Goal: Ask a question

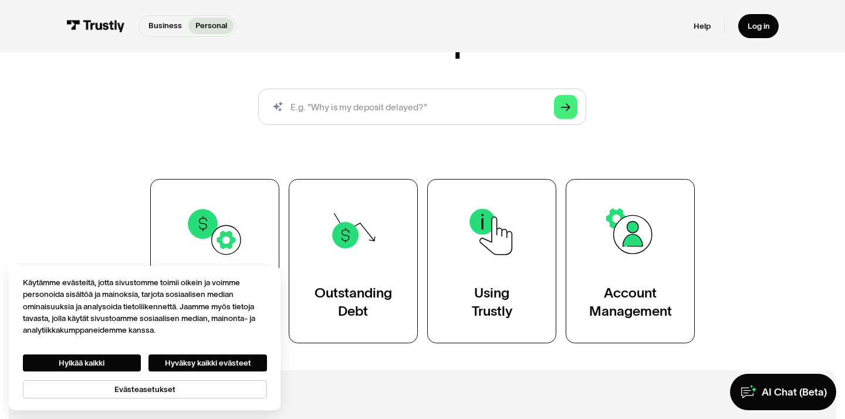
scroll to position [124, 0]
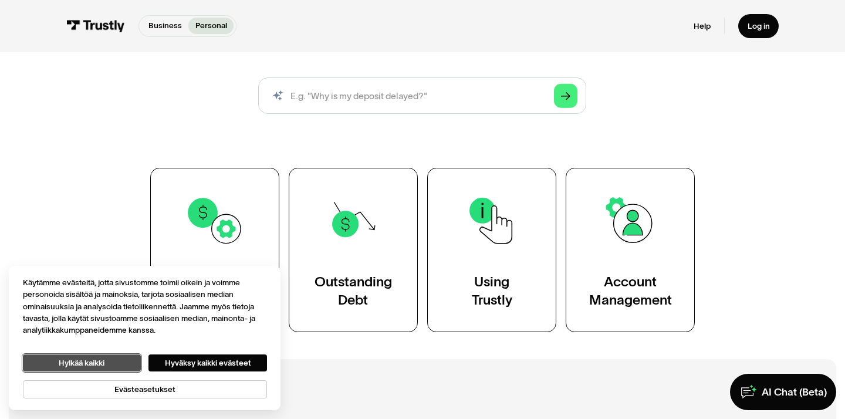
click at [95, 358] on button "Hylkää kaikki" at bounding box center [82, 363] width 118 height 17
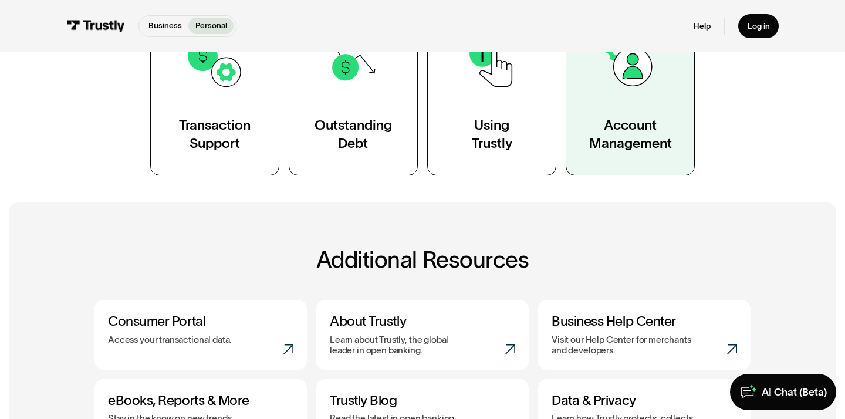
scroll to position [269, 0]
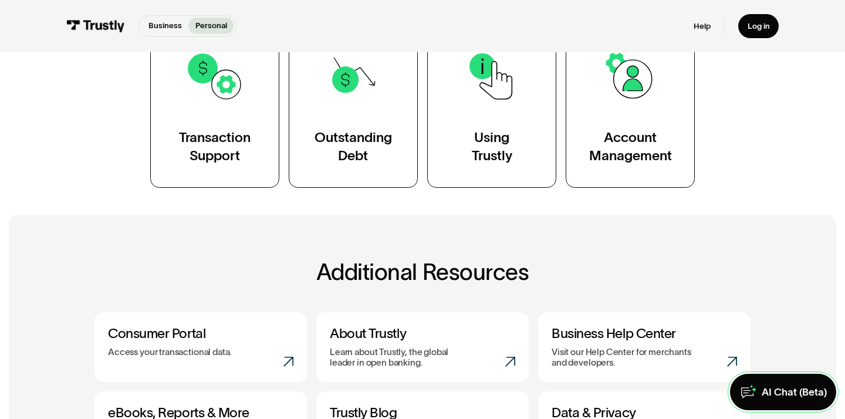
click at [794, 392] on div "AI Chat (Beta)" at bounding box center [794, 393] width 65 height 14
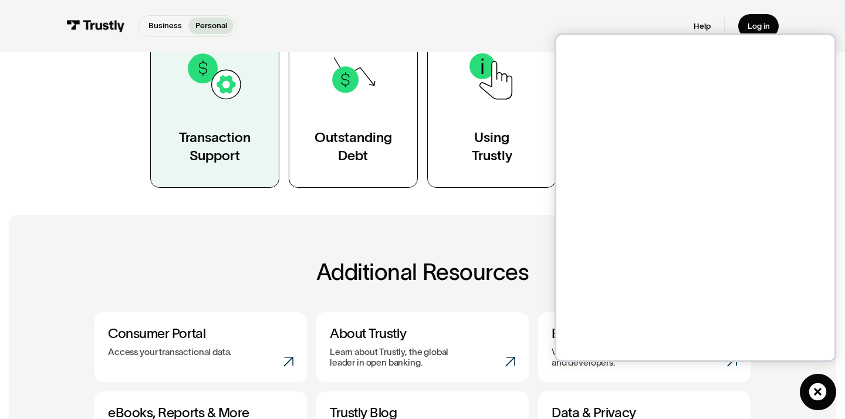
click at [221, 150] on div "Transaction Support" at bounding box center [215, 147] width 72 height 36
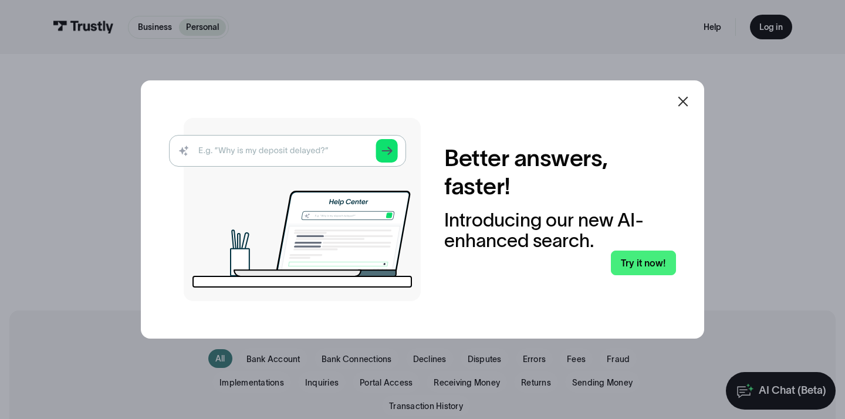
click at [681, 103] on icon at bounding box center [684, 102] width 10 height 10
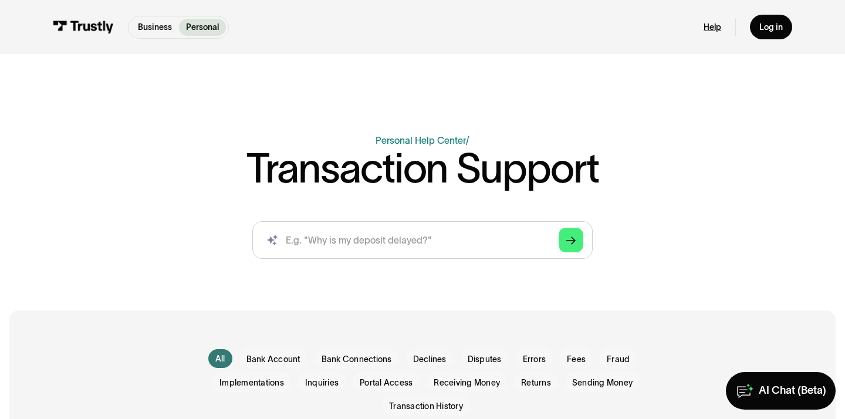
click at [714, 27] on link "Help" at bounding box center [713, 27] width 18 height 11
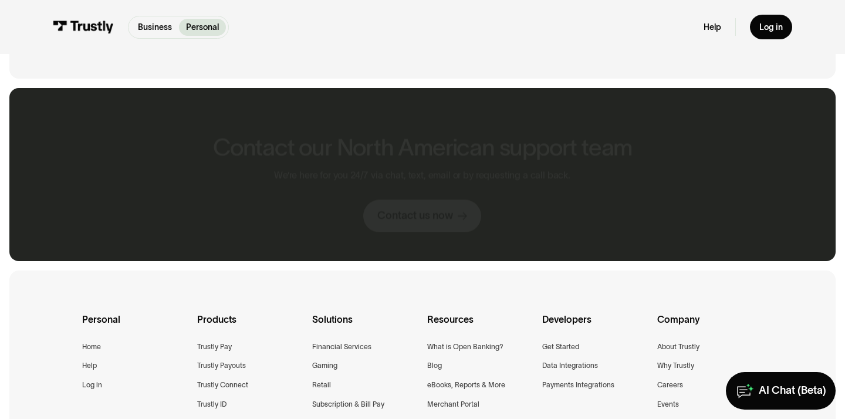
scroll to position [1850, 0]
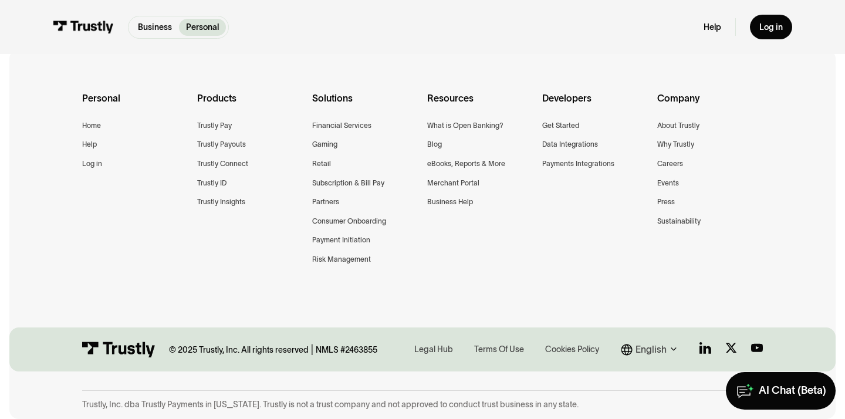
click at [672, 349] on icon at bounding box center [674, 349] width 6 height 4
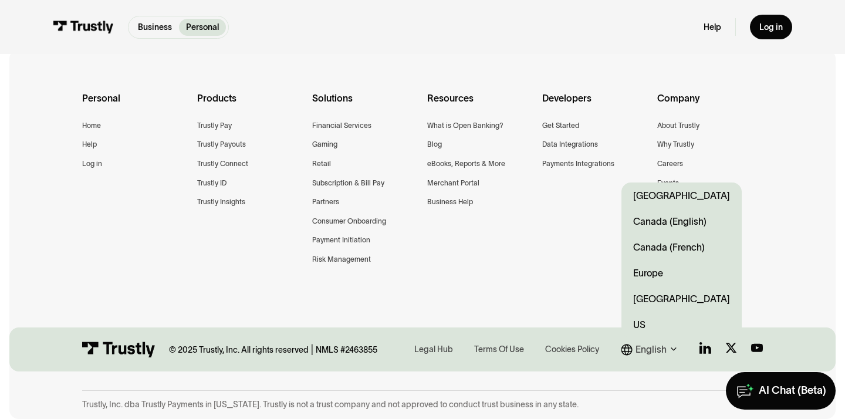
click at [467, 257] on div "Personal Home Help Log in Products Trustly Pay Trustly Payouts Trustly Connect …" at bounding box center [422, 193] width 681 height 288
